Goal: Task Accomplishment & Management: Use online tool/utility

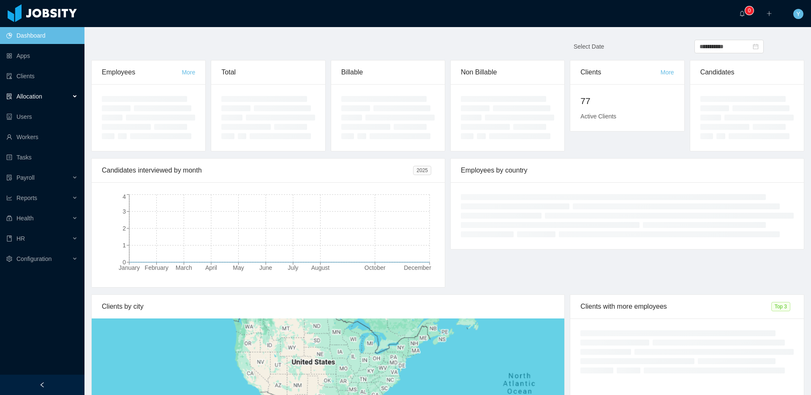
click at [54, 99] on div "Allocation" at bounding box center [42, 96] width 85 height 17
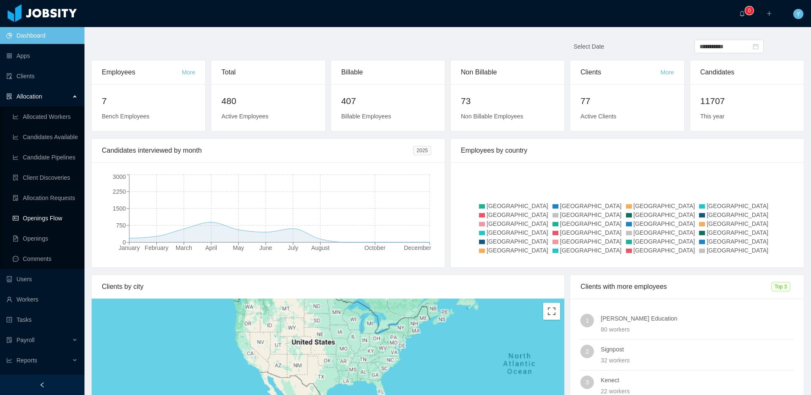
click at [23, 218] on link "Openings Flow" at bounding box center [45, 218] width 65 height 17
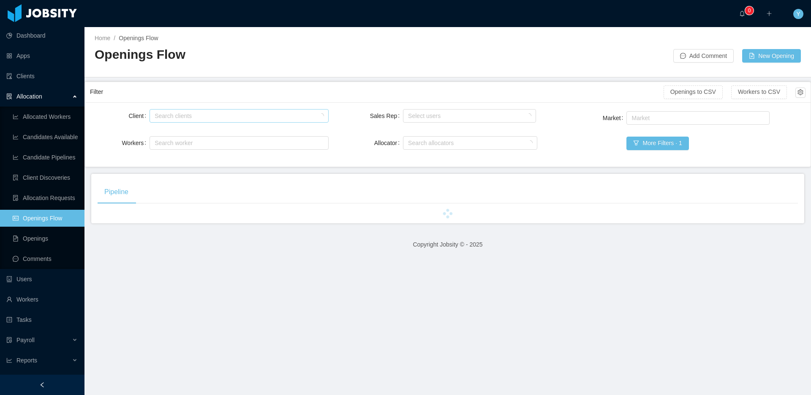
click at [196, 109] on div "Search clients" at bounding box center [237, 115] width 171 height 13
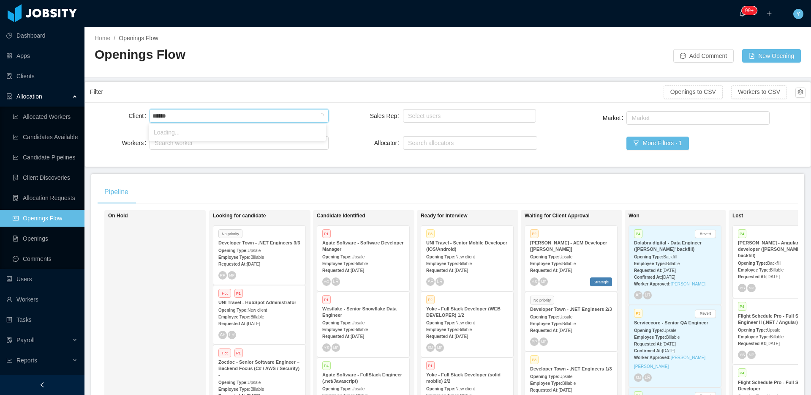
type input "*******"
click at [165, 136] on li "Gestalt Diagnostics" at bounding box center [237, 132] width 177 height 14
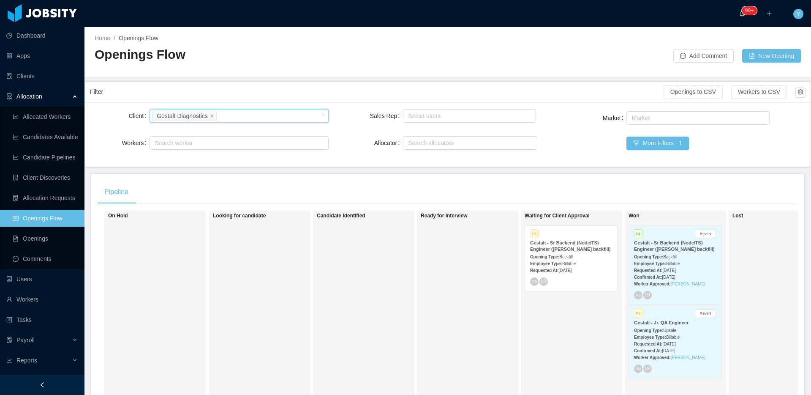
click at [559, 259] on strong "Opening Type:" at bounding box center [544, 256] width 29 height 5
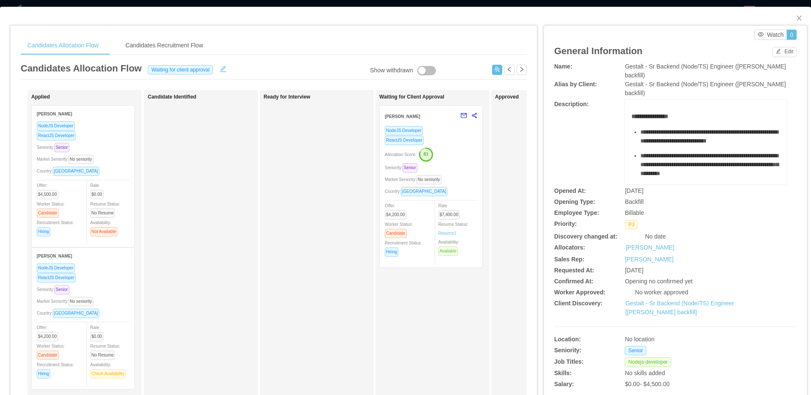
click at [469, 180] on div "Market Seniority: No seniority" at bounding box center [431, 180] width 93 height 10
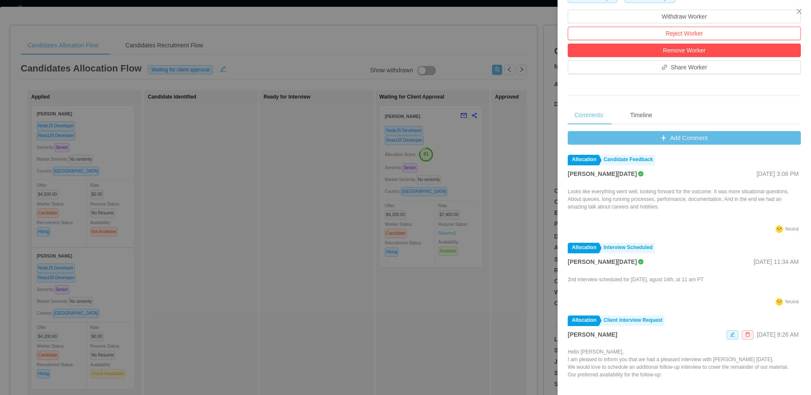
scroll to position [259, 0]
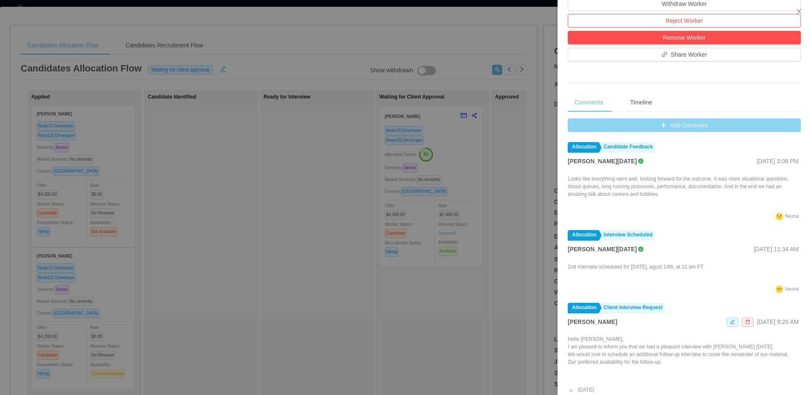
click at [705, 128] on button "Add Comment" at bounding box center [684, 125] width 233 height 14
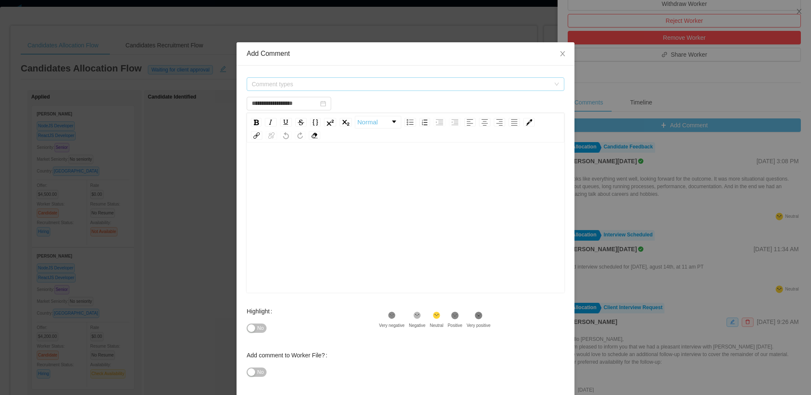
click at [415, 83] on span "Comment types" at bounding box center [401, 84] width 298 height 8
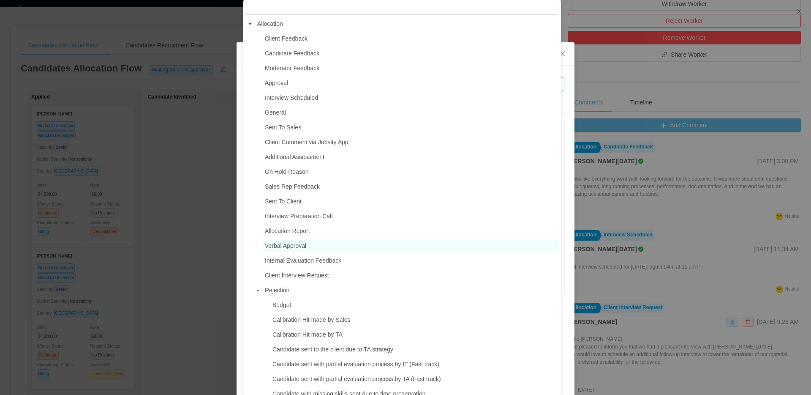
click at [300, 246] on span "Verbal Approval" at bounding box center [285, 245] width 41 height 7
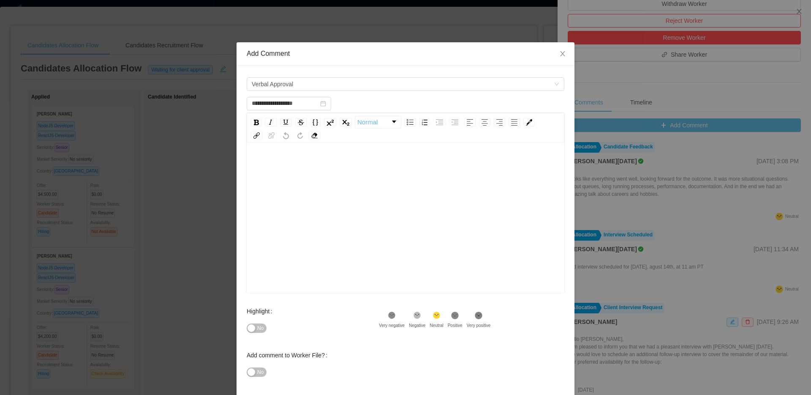
click at [361, 233] on div "rdw-editor" at bounding box center [406, 231] width 305 height 148
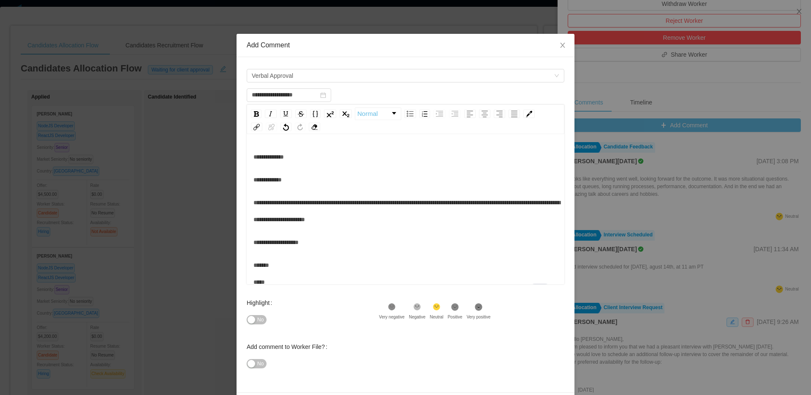
scroll to position [38, 0]
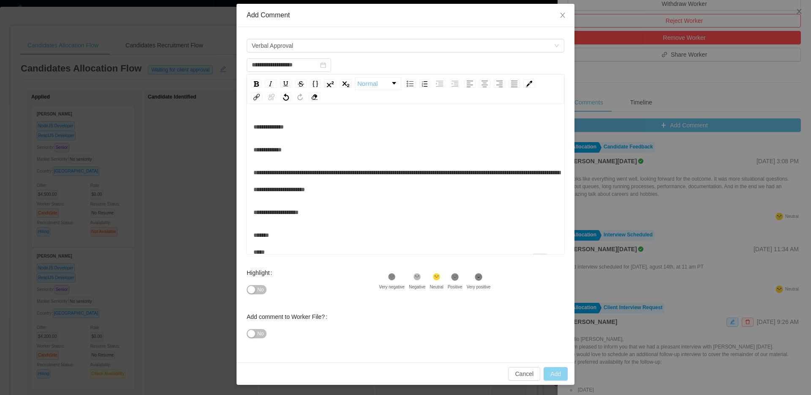
type input "**********"
click at [558, 375] on button "Add" at bounding box center [556, 374] width 24 height 14
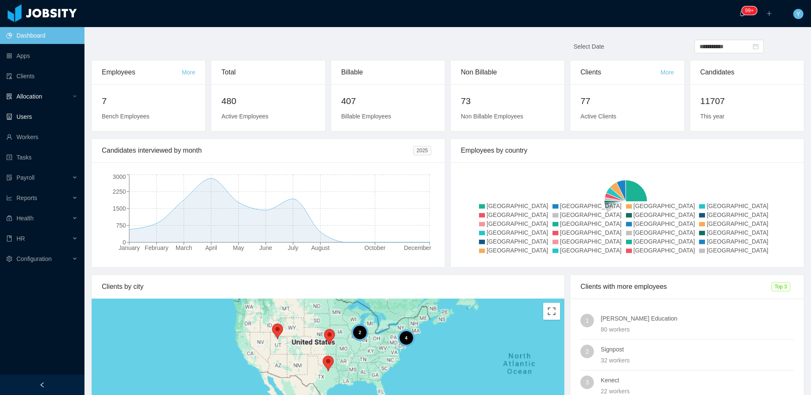
click at [39, 101] on div "Allocation" at bounding box center [42, 96] width 85 height 17
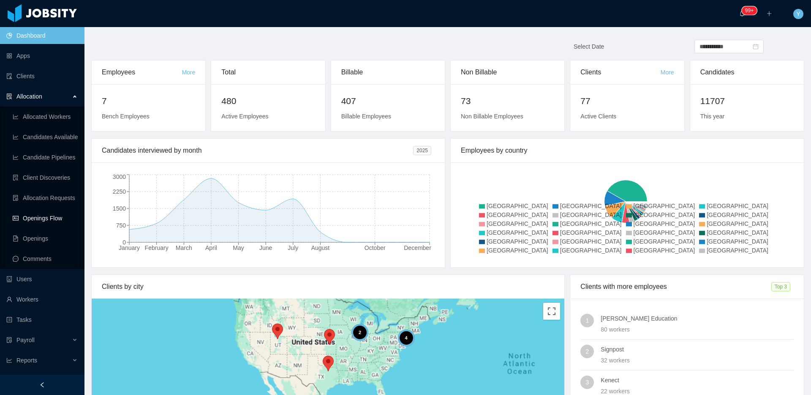
click at [48, 215] on link "Openings Flow" at bounding box center [45, 218] width 65 height 17
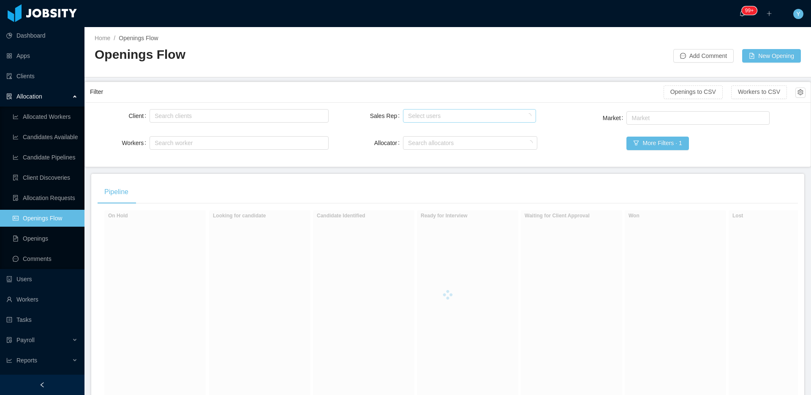
click at [466, 119] on div "Select users" at bounding box center [467, 116] width 119 height 8
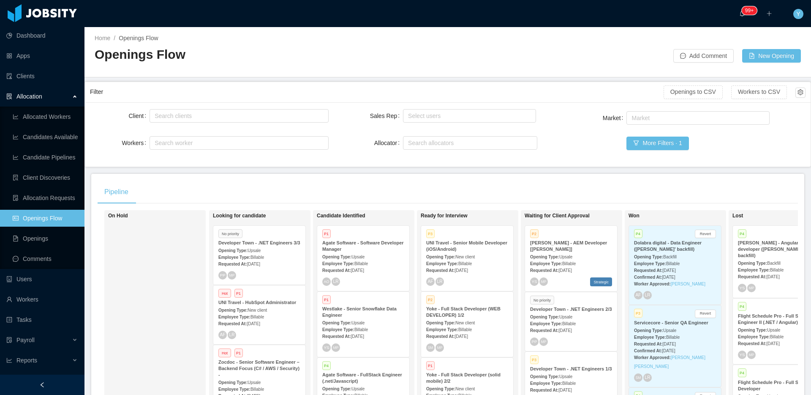
click at [490, 93] on div "Filter" at bounding box center [377, 92] width 574 height 16
click at [422, 125] on div "Sales Rep Select users Allocator Search allocators" at bounding box center [447, 134] width 179 height 54
click at [432, 115] on div "Select users" at bounding box center [467, 116] width 119 height 8
type input "*******"
click at [546, 155] on div "Client Search clients Workers Search worker Sales Rep Select users Allocator Se…" at bounding box center [448, 134] width 716 height 54
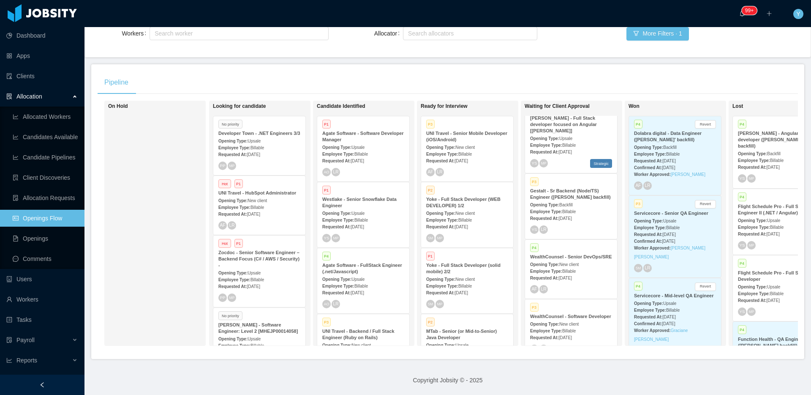
scroll to position [525, 0]
